Goal: Navigation & Orientation: Find specific page/section

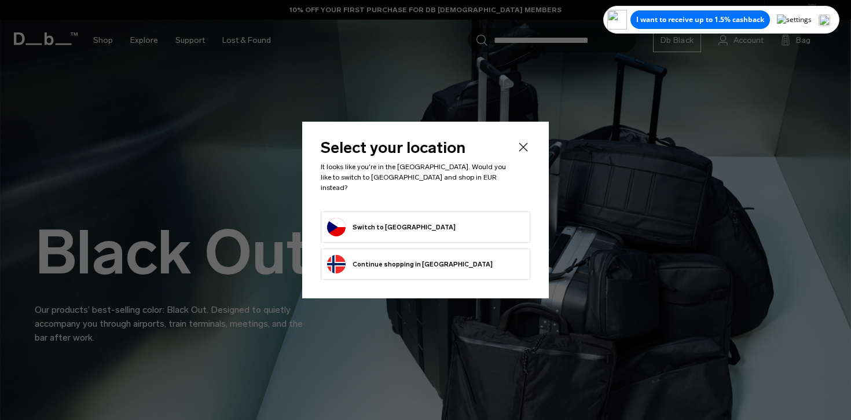
click at [417, 228] on form "Switch to [GEOGRAPHIC_DATA]" at bounding box center [425, 227] width 197 height 19
click at [385, 218] on button "Switch to Czechia" at bounding box center [391, 227] width 129 height 19
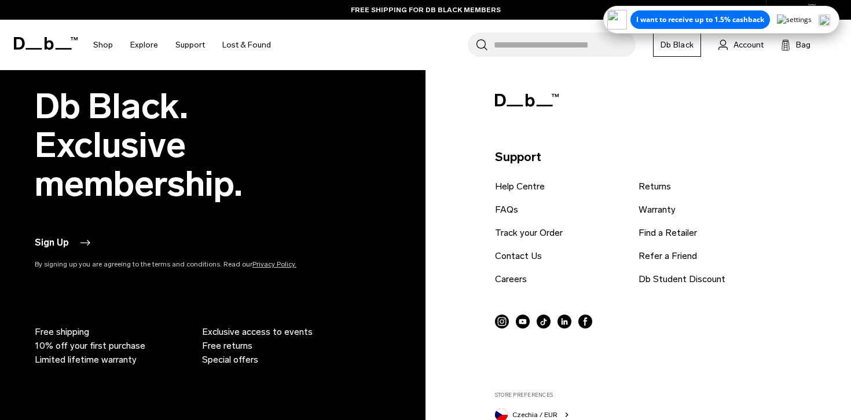
scroll to position [4267, 0]
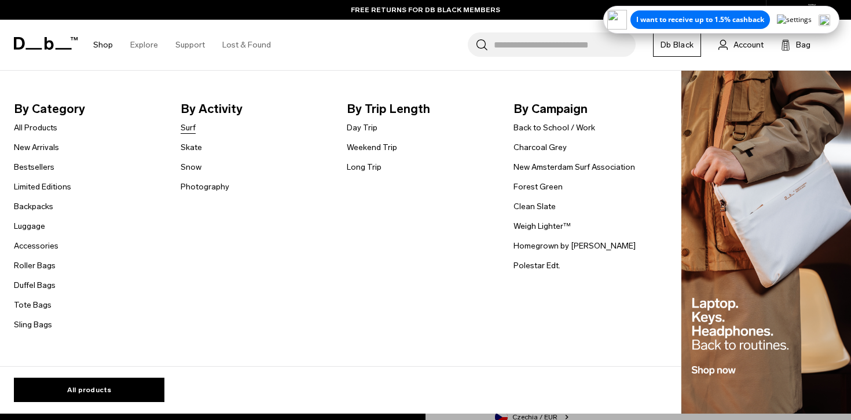
click at [190, 130] on link "Surf" at bounding box center [188, 128] width 15 height 12
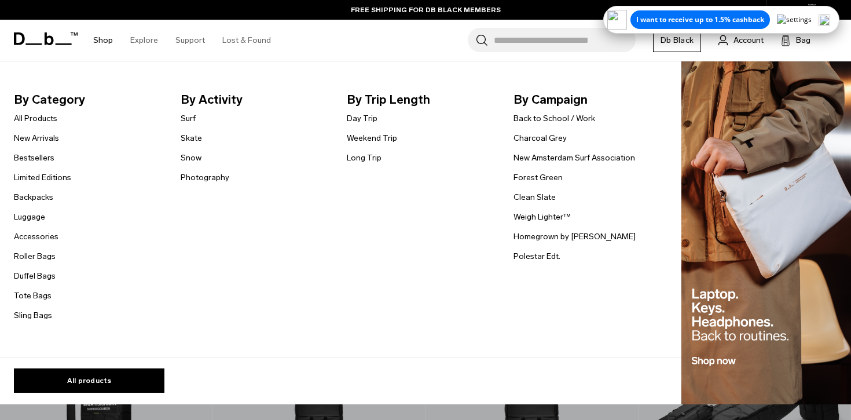
click at [190, 144] on li "Skate" at bounding box center [205, 138] width 49 height 14
click at [189, 139] on link "Skate" at bounding box center [191, 138] width 21 height 12
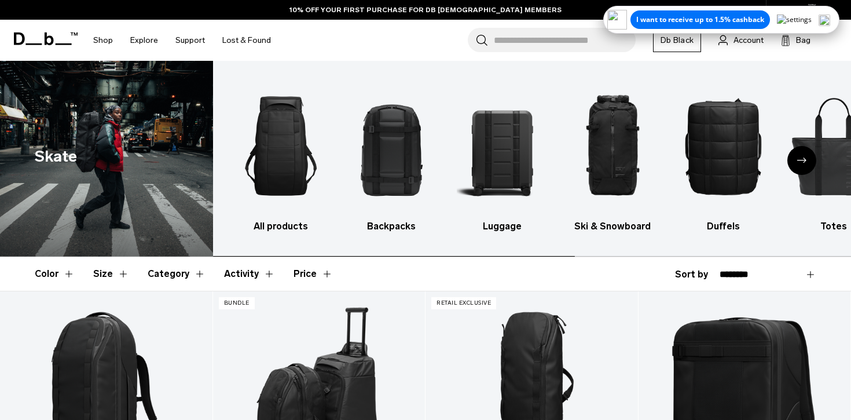
click at [331, 43] on div "Search for Bags, Luggage... Search Close Trending Products All Products Hugger …" at bounding box center [561, 40] width 562 height 41
